Goal: Information Seeking & Learning: Find specific page/section

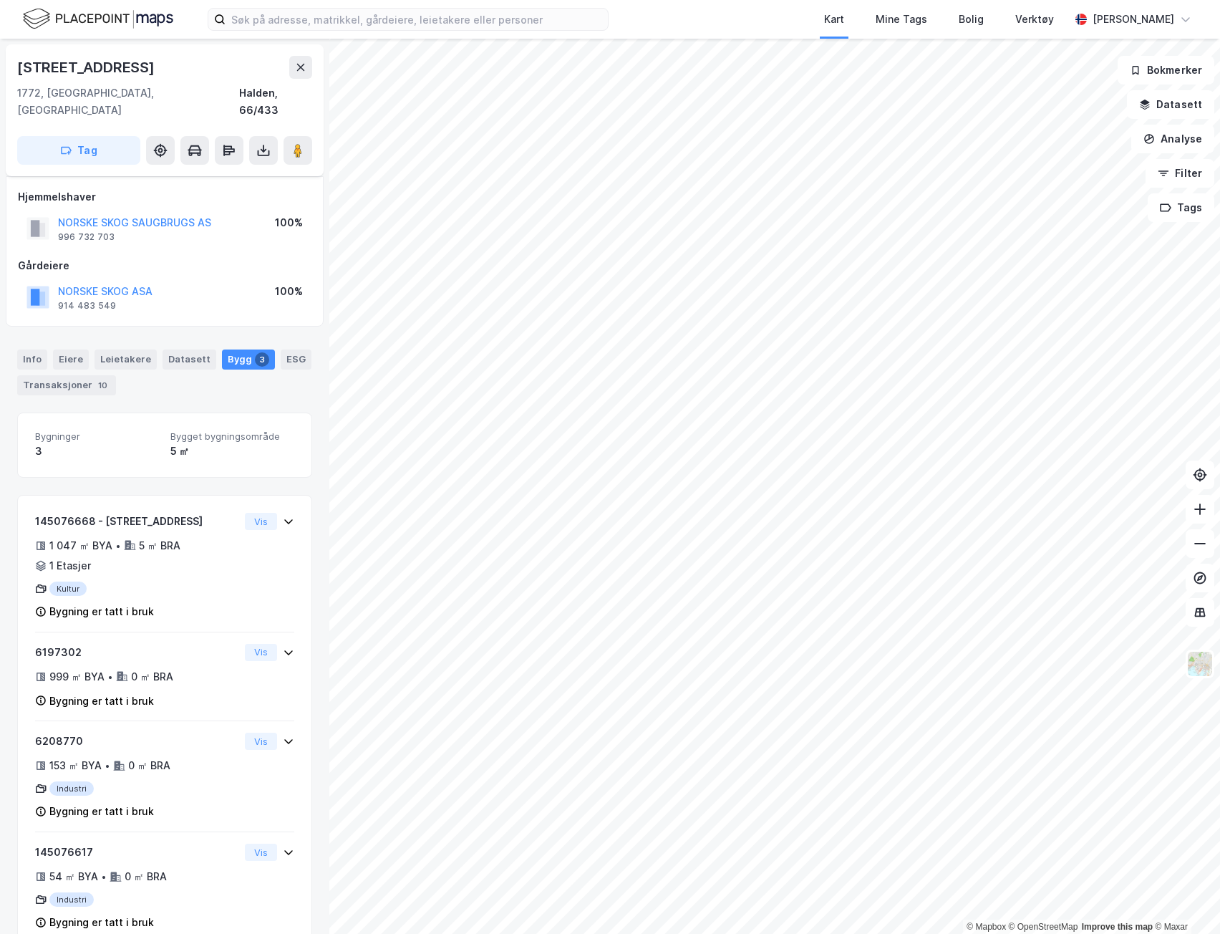
scroll to position [15, 0]
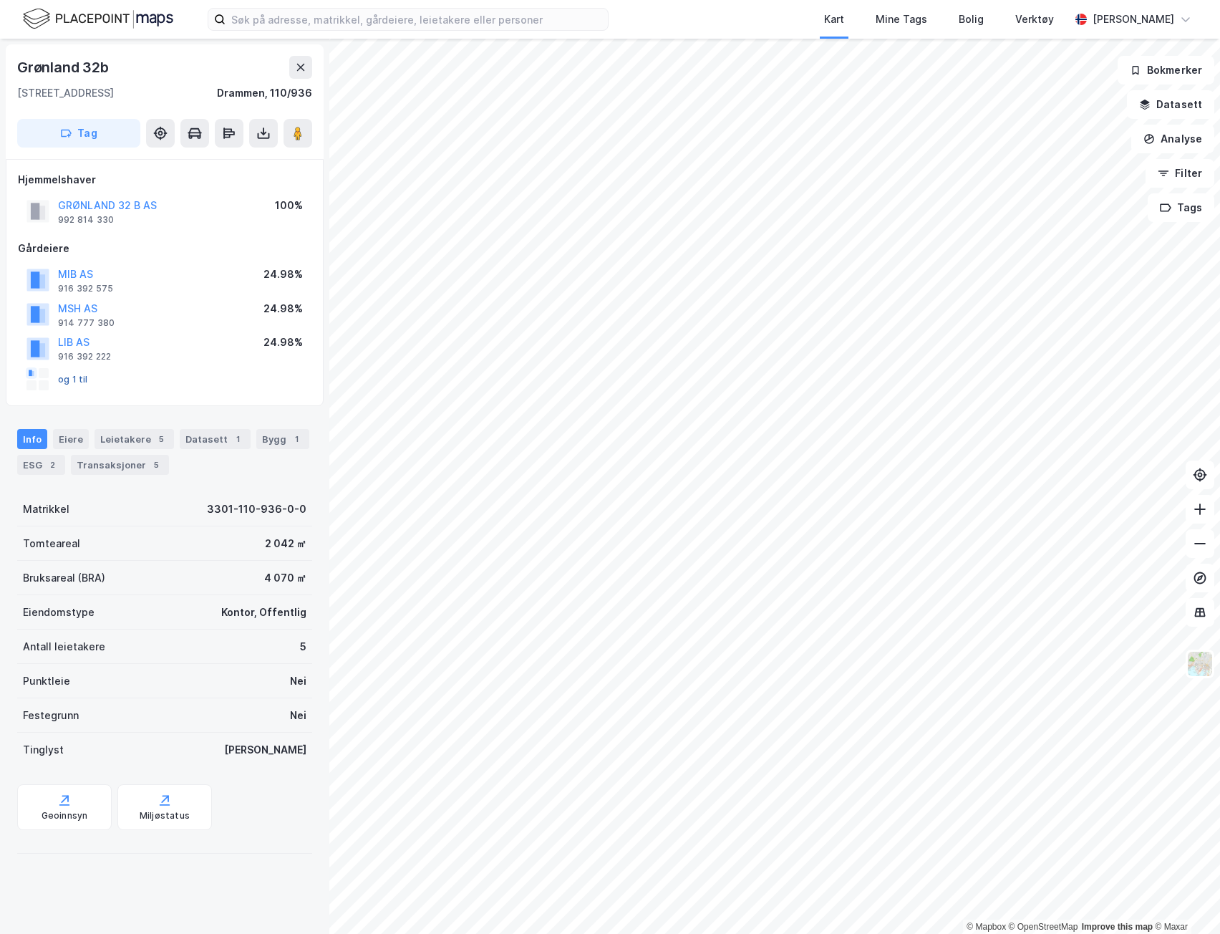
click at [0, 0] on button "og 1 til" at bounding box center [0, 0] width 0 height 0
